Goal: Task Accomplishment & Management: Use online tool/utility

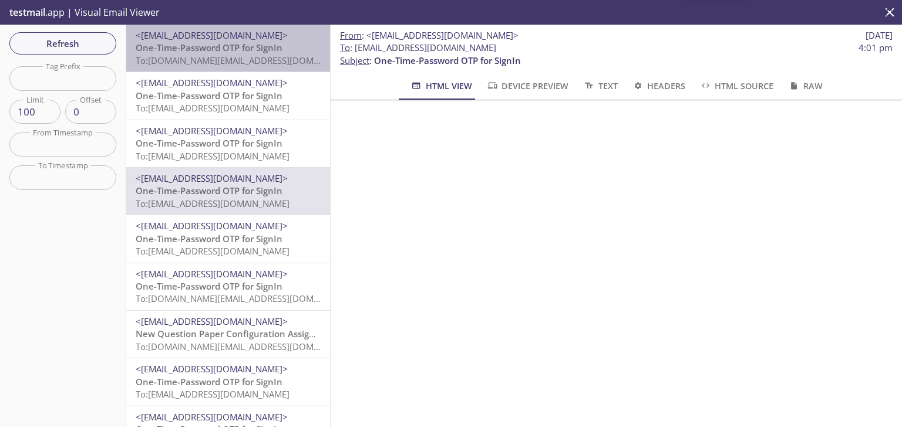
click at [241, 56] on span "To: edgeup.tl@inbox.testmail.app" at bounding box center [247, 61] width 223 height 12
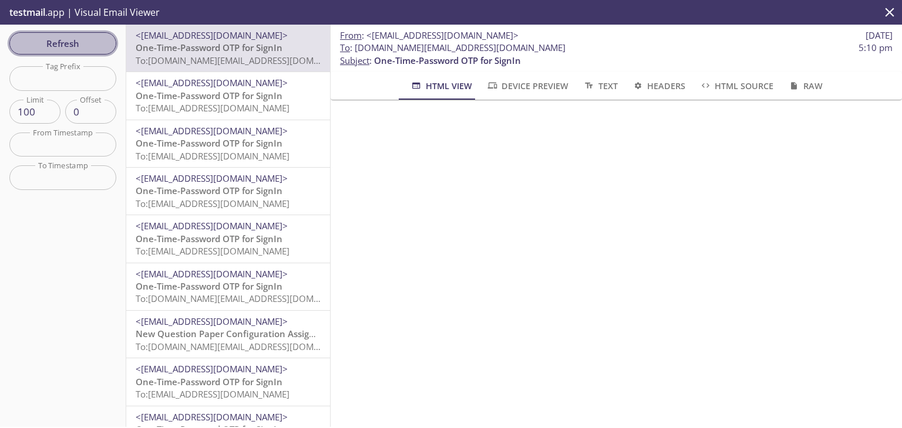
click at [63, 37] on span "Refresh" at bounding box center [63, 43] width 88 height 15
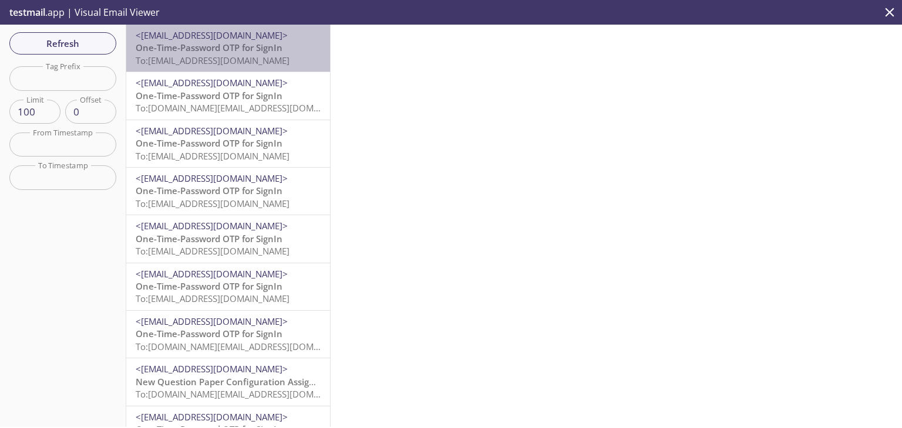
click at [258, 56] on span "To: edgeup.dh@inbox.testmail.app" at bounding box center [213, 61] width 154 height 12
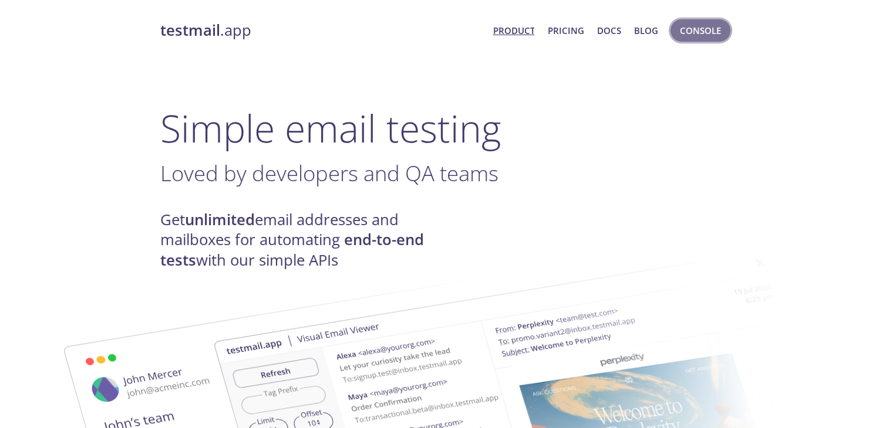
click at [704, 26] on span "Console" at bounding box center [700, 30] width 41 height 15
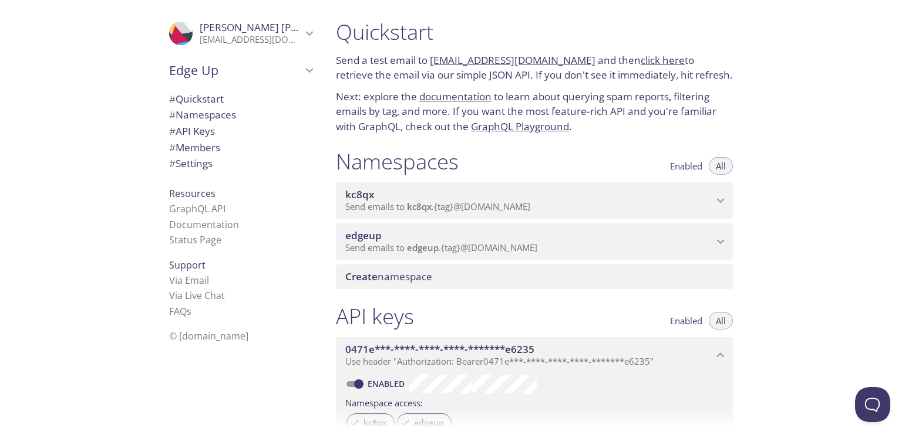
click at [501, 238] on span "edgeup" at bounding box center [528, 236] width 367 height 13
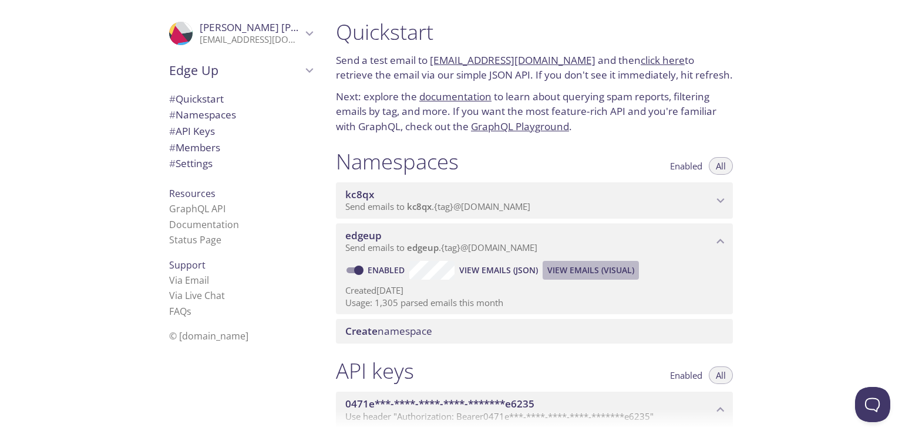
click at [606, 276] on span "View Emails (Visual)" at bounding box center [590, 271] width 87 height 14
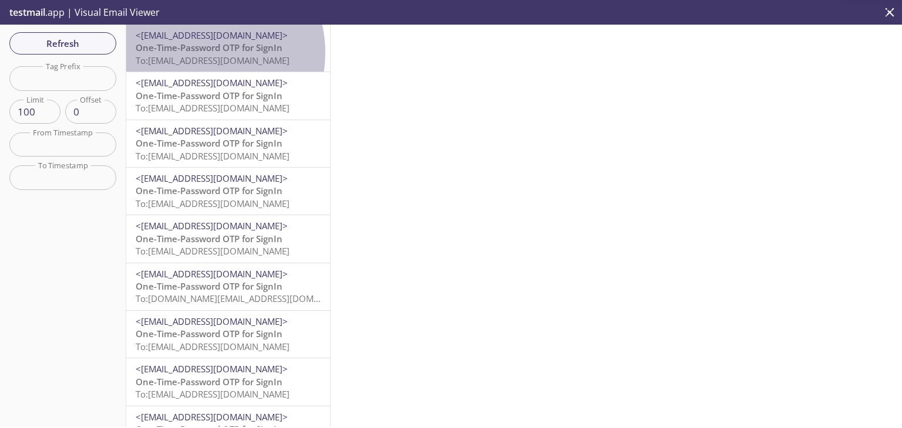
click at [198, 53] on span "One-Time-Password OTP for SignIn" at bounding box center [209, 48] width 147 height 12
